Goal: Transaction & Acquisition: Purchase product/service

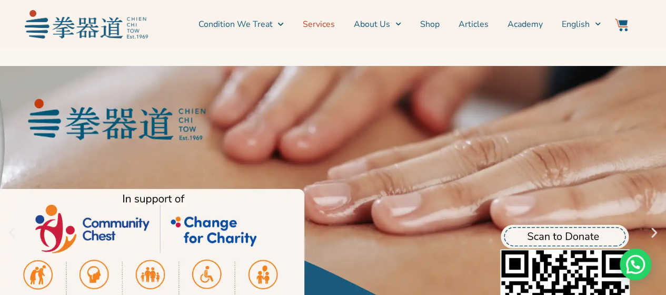
click at [318, 27] on link "Services" at bounding box center [319, 24] width 32 height 26
click at [444, 28] on li "Shop" at bounding box center [430, 24] width 38 height 26
click at [425, 27] on link "Shop" at bounding box center [429, 24] width 19 height 26
drag, startPoint x: 425, startPoint y: 27, endPoint x: 429, endPoint y: 20, distance: 8.0
click at [429, 20] on link "Shop" at bounding box center [429, 24] width 19 height 26
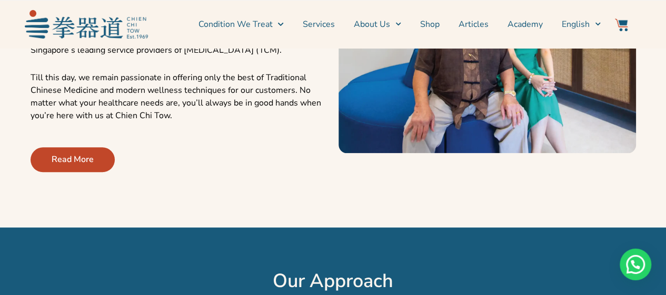
scroll to position [644, 0]
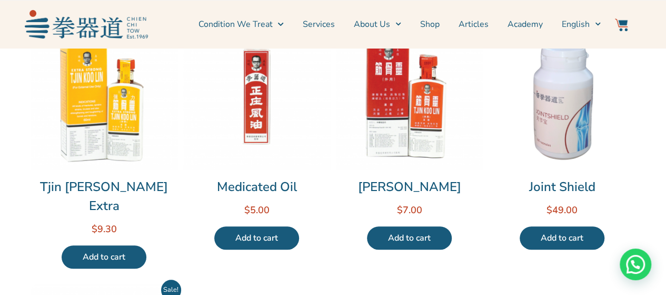
scroll to position [320, 0]
